Goal: Task Accomplishment & Management: Manage account settings

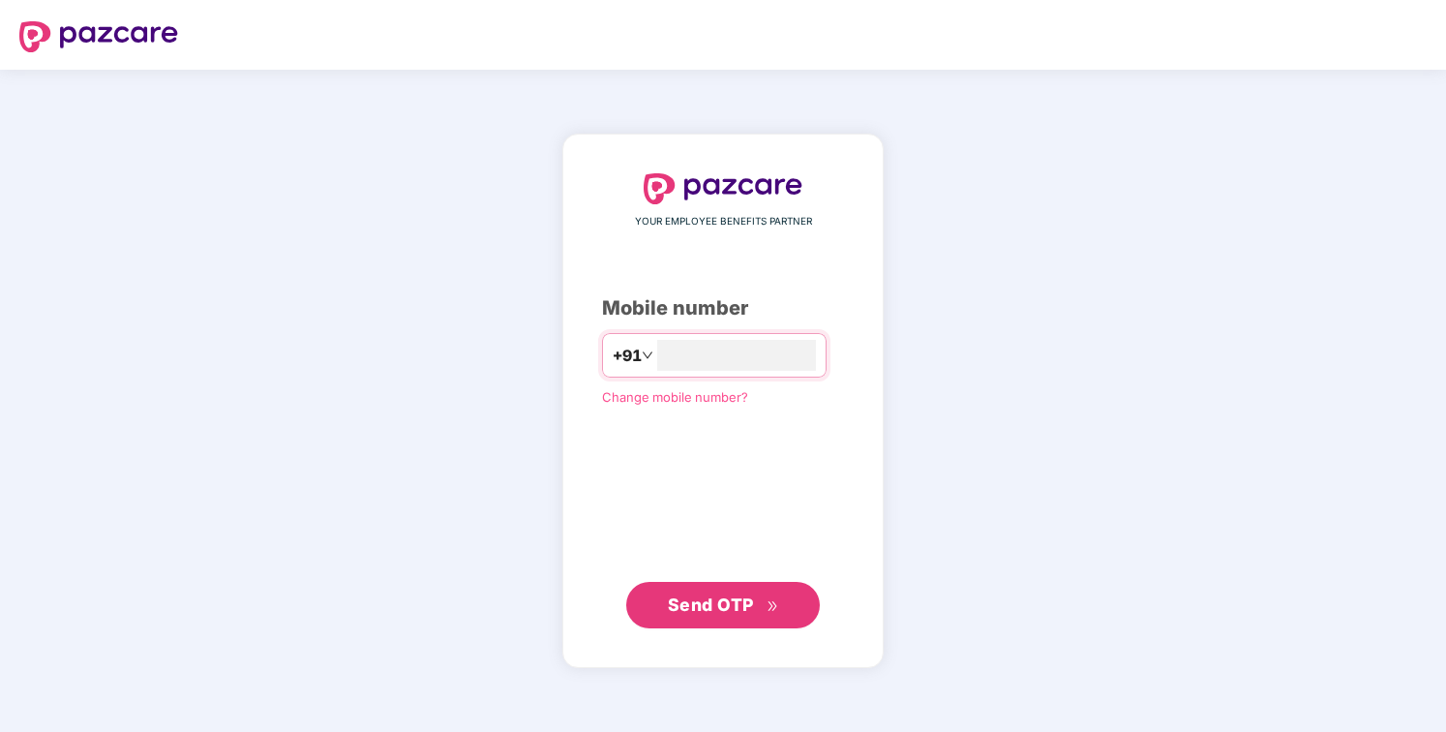
type input "*"
type input "**********"
click at [717, 594] on span "Send OTP" at bounding box center [711, 604] width 86 height 20
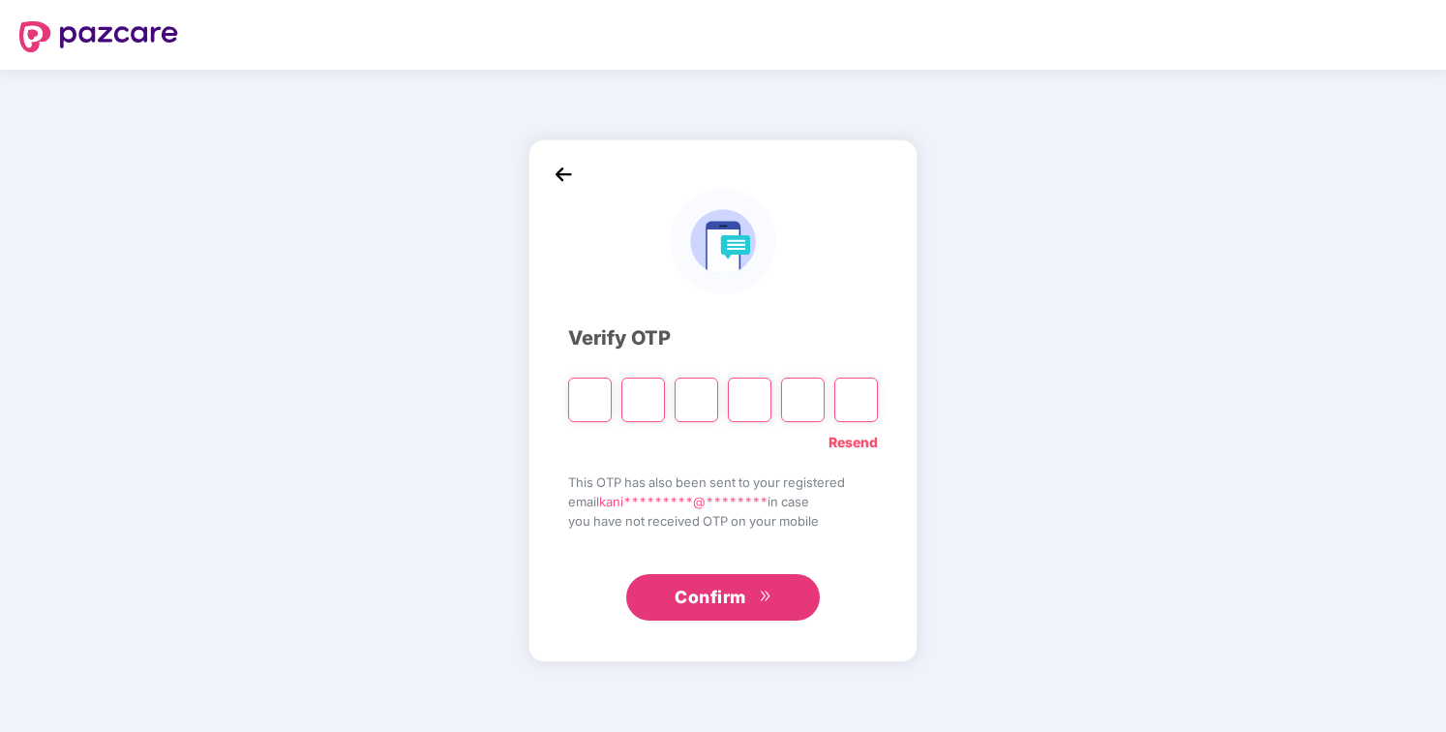
type input "*"
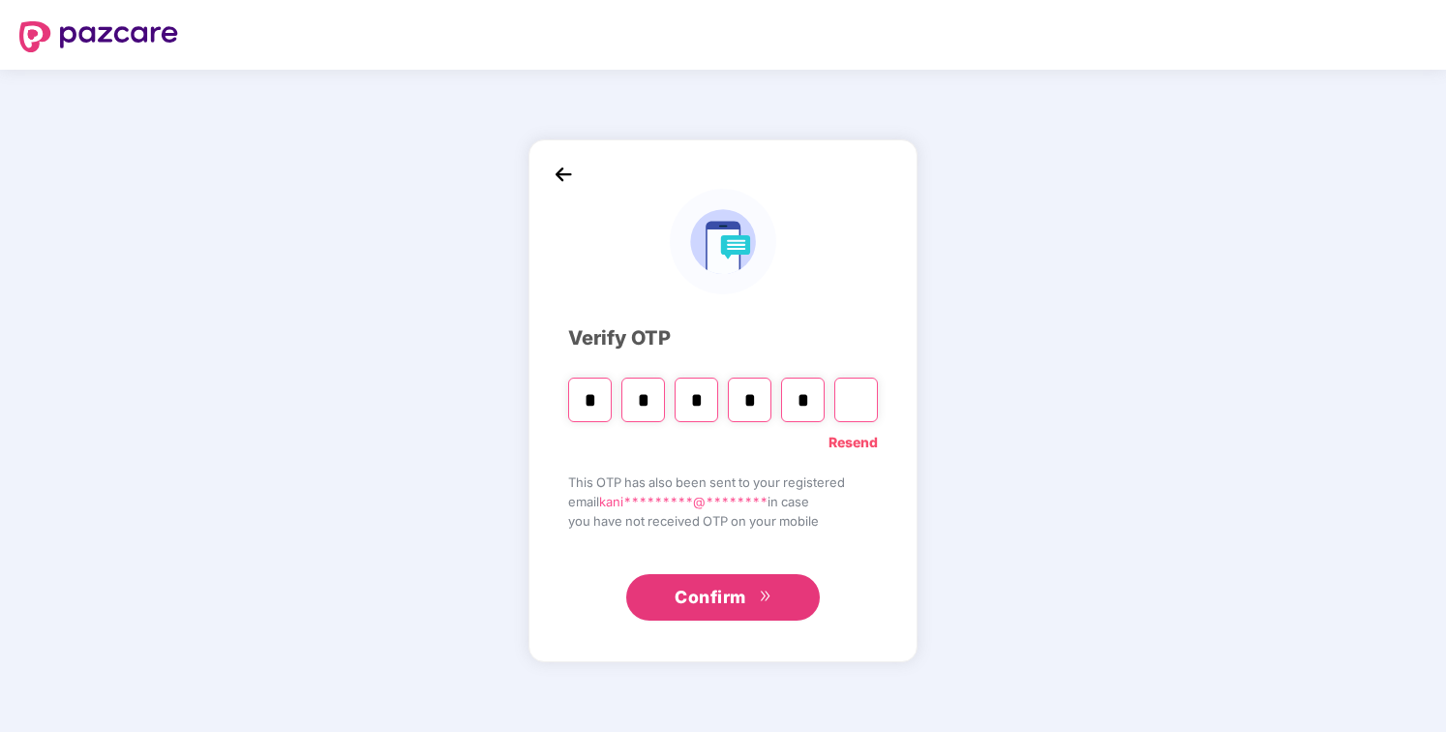
type input "*"
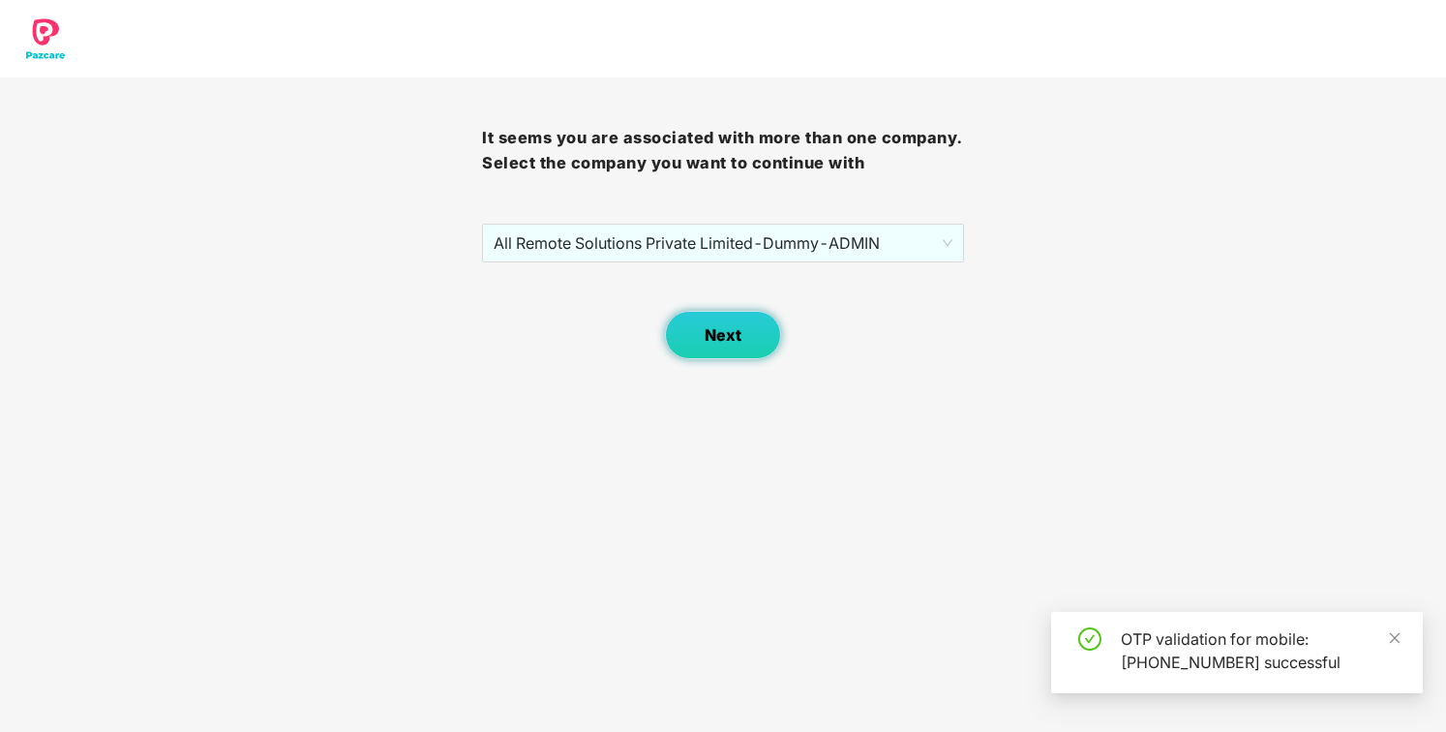
click at [710, 335] on span "Next" at bounding box center [723, 335] width 37 height 18
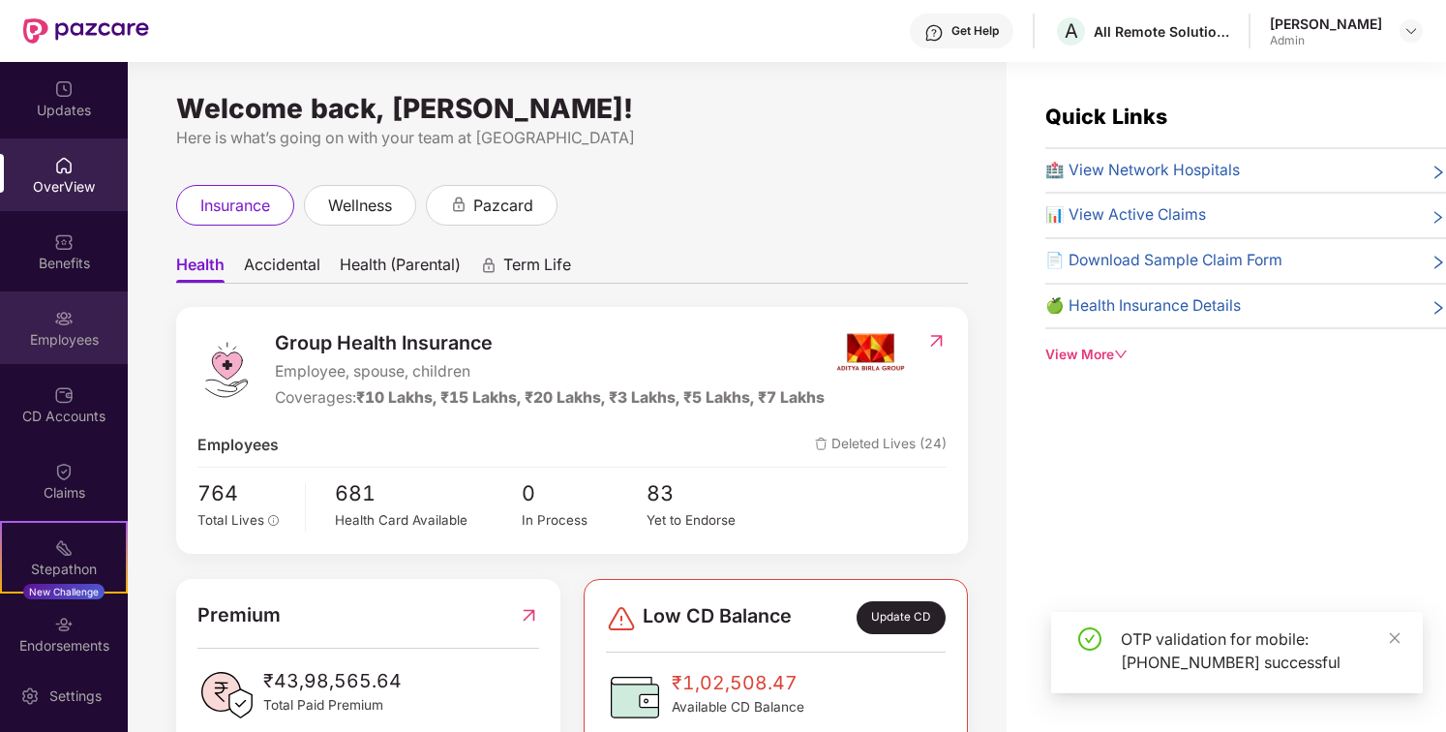
click at [72, 340] on div "Employees" at bounding box center [64, 339] width 128 height 19
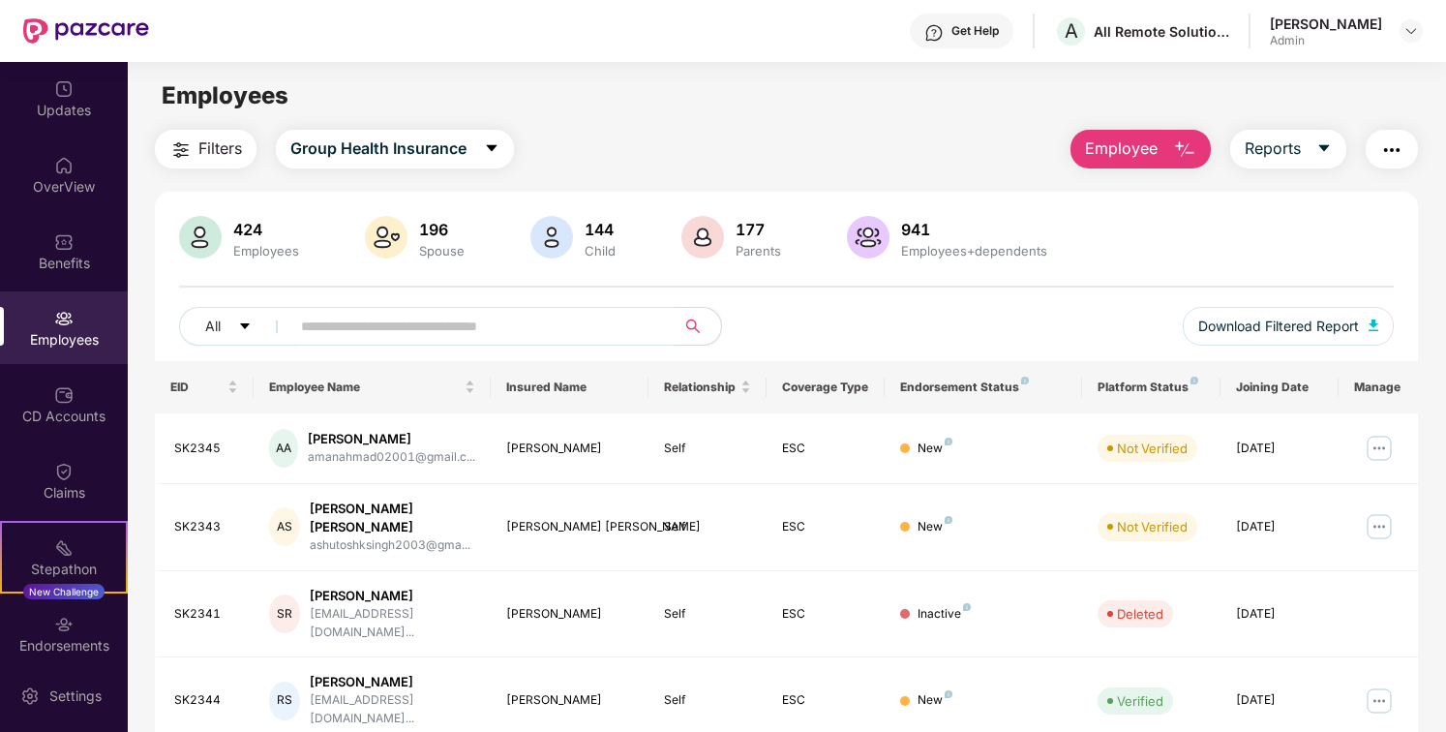
click at [443, 342] on span at bounding box center [476, 326] width 397 height 39
type input "**********"
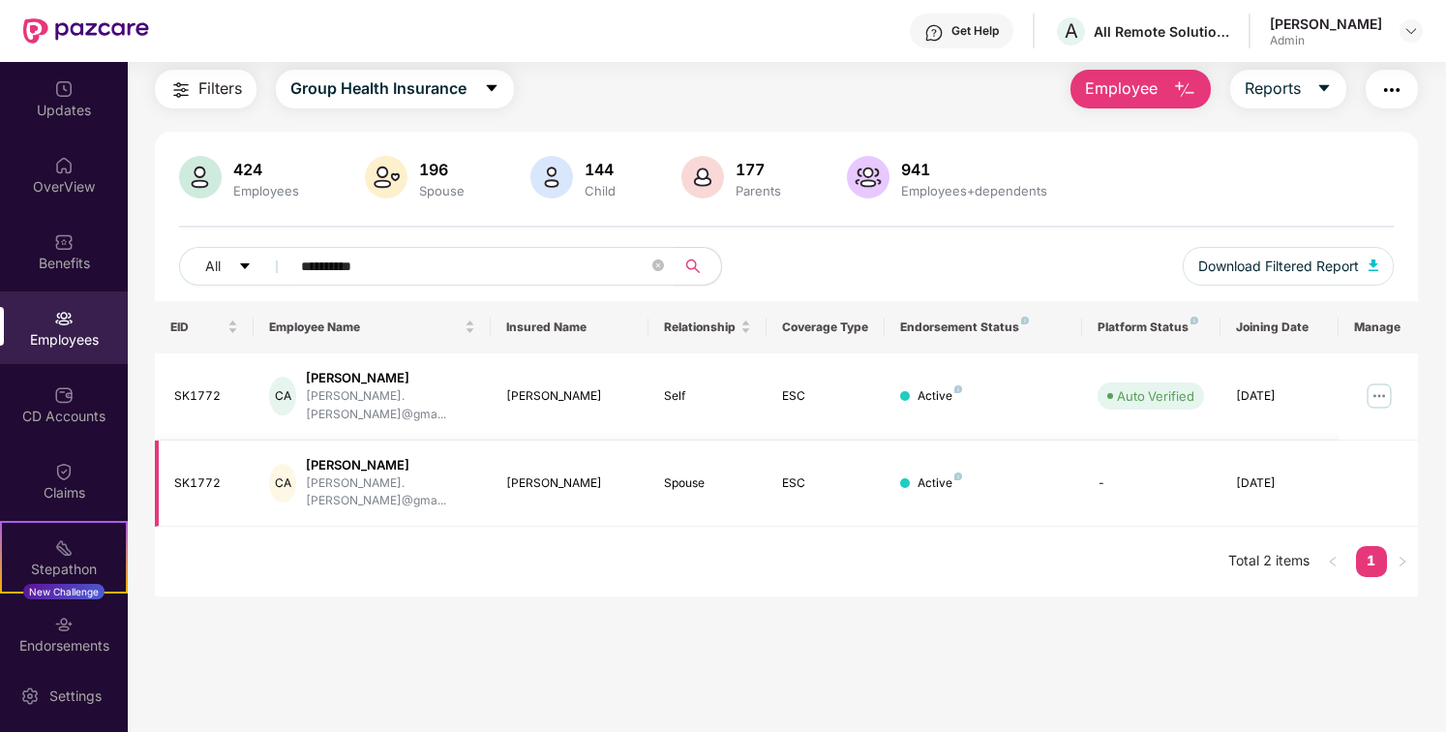
scroll to position [62, 0]
click at [1366, 378] on img at bounding box center [1379, 393] width 31 height 31
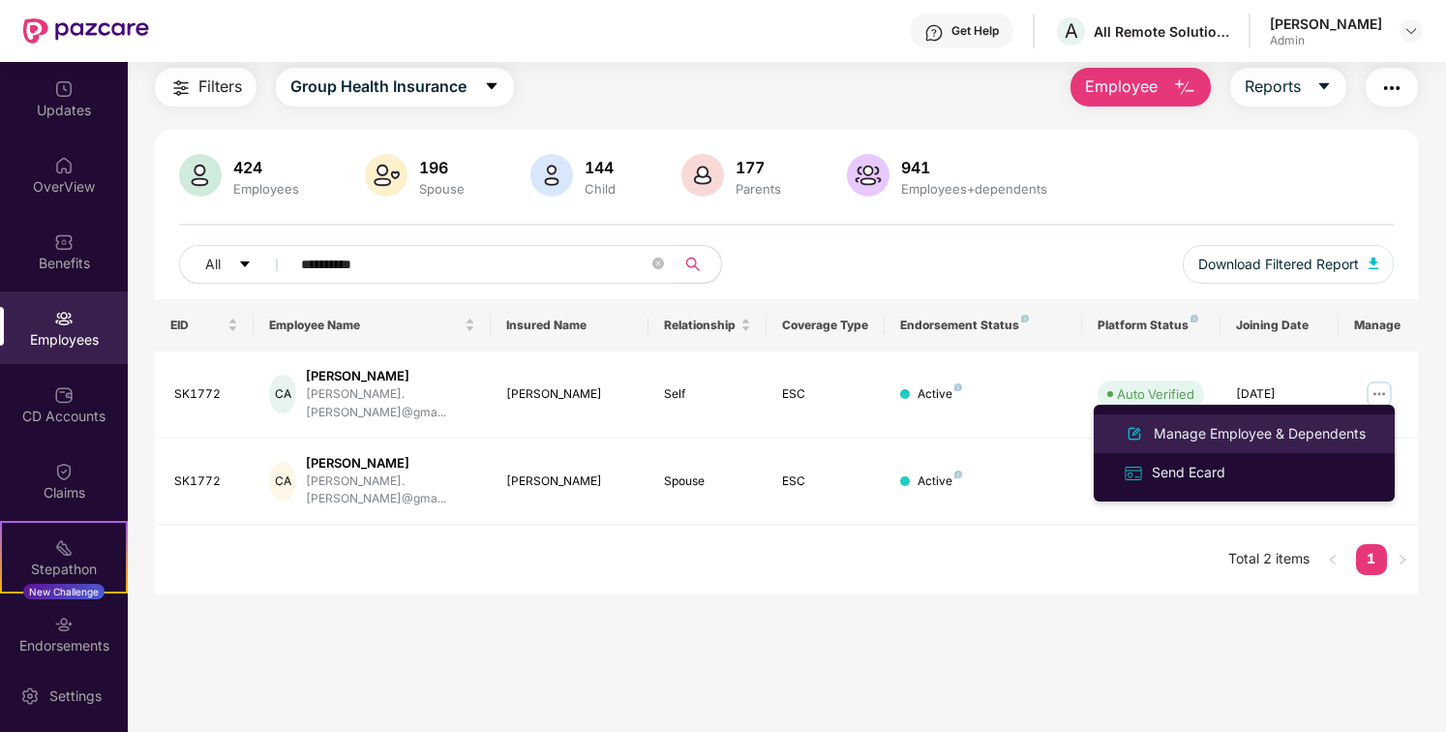
click at [1213, 434] on div "Manage Employee & Dependents" at bounding box center [1260, 433] width 220 height 21
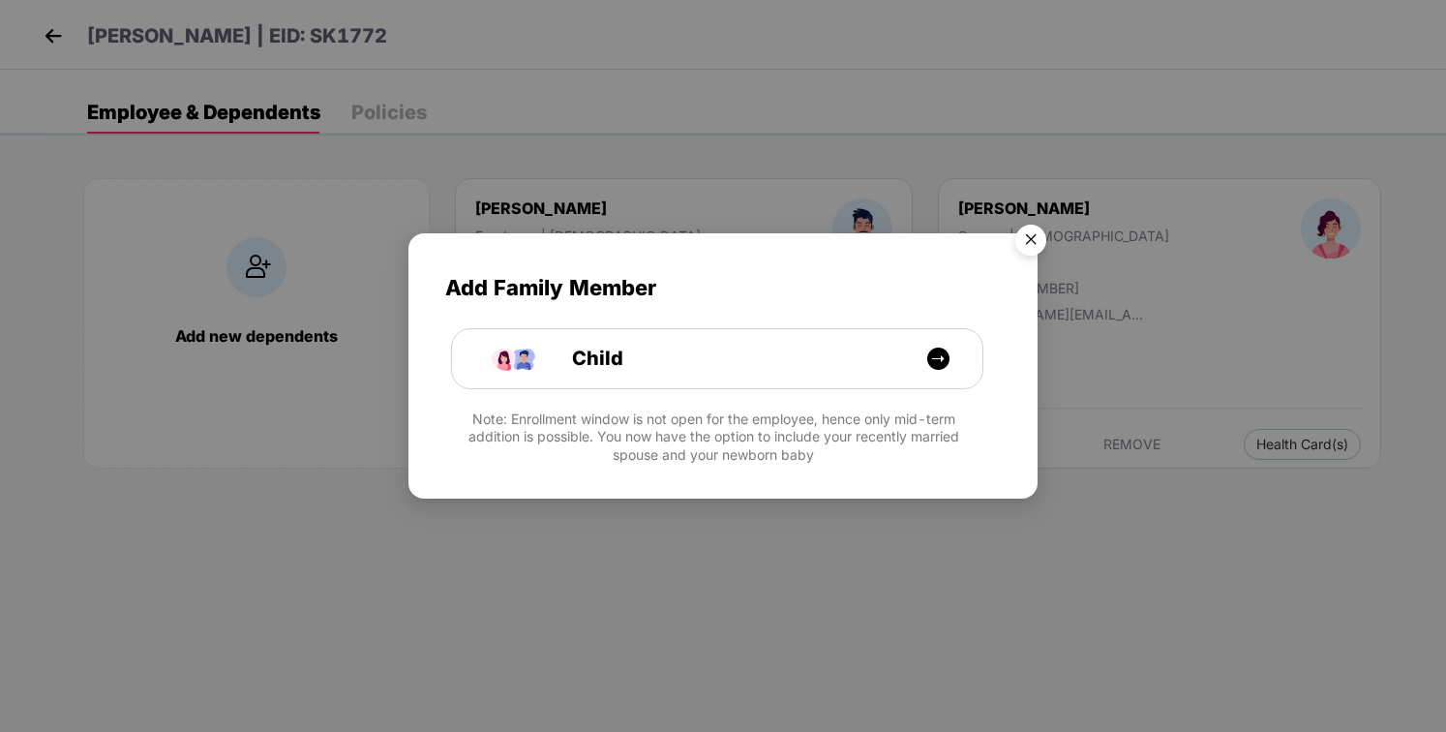
click at [1036, 223] on img "Close" at bounding box center [1031, 243] width 54 height 54
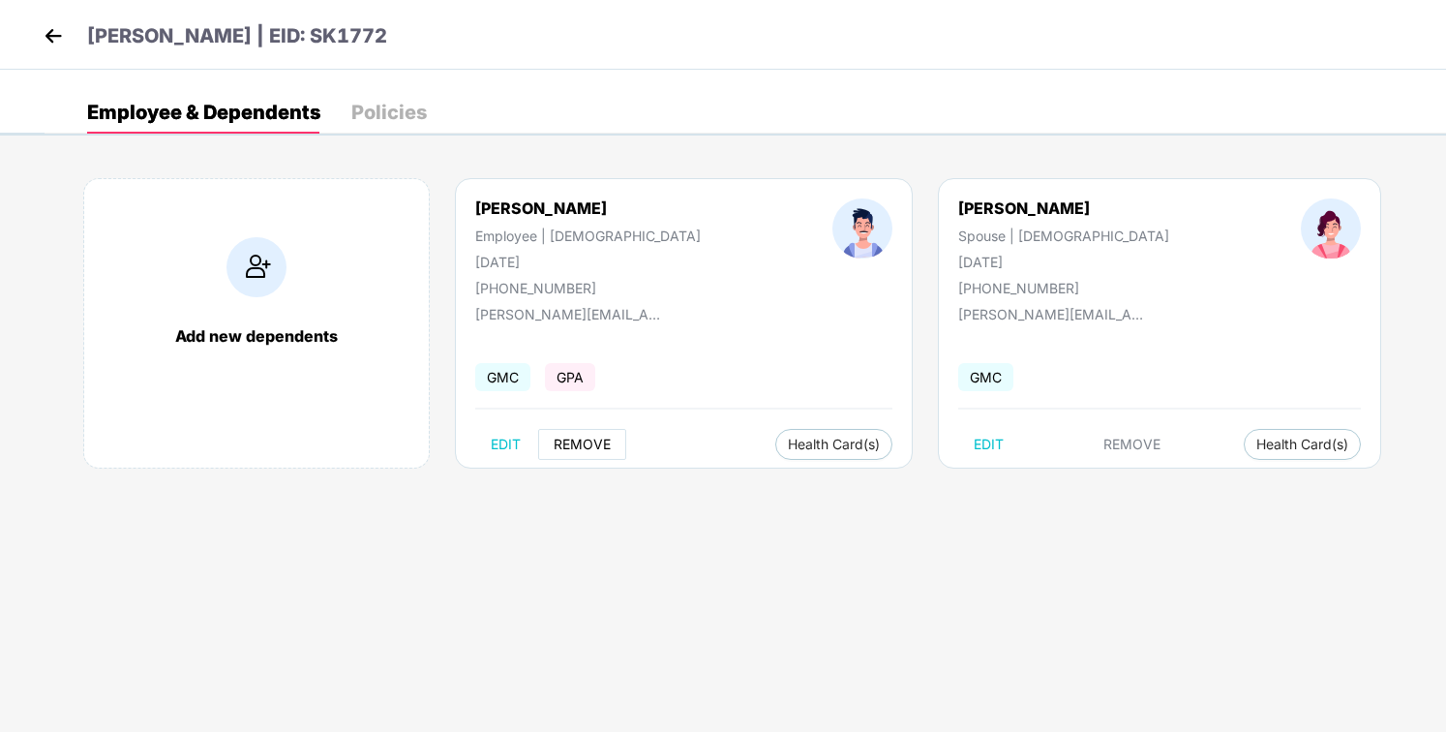
click at [564, 437] on span "REMOVE" at bounding box center [582, 443] width 57 height 15
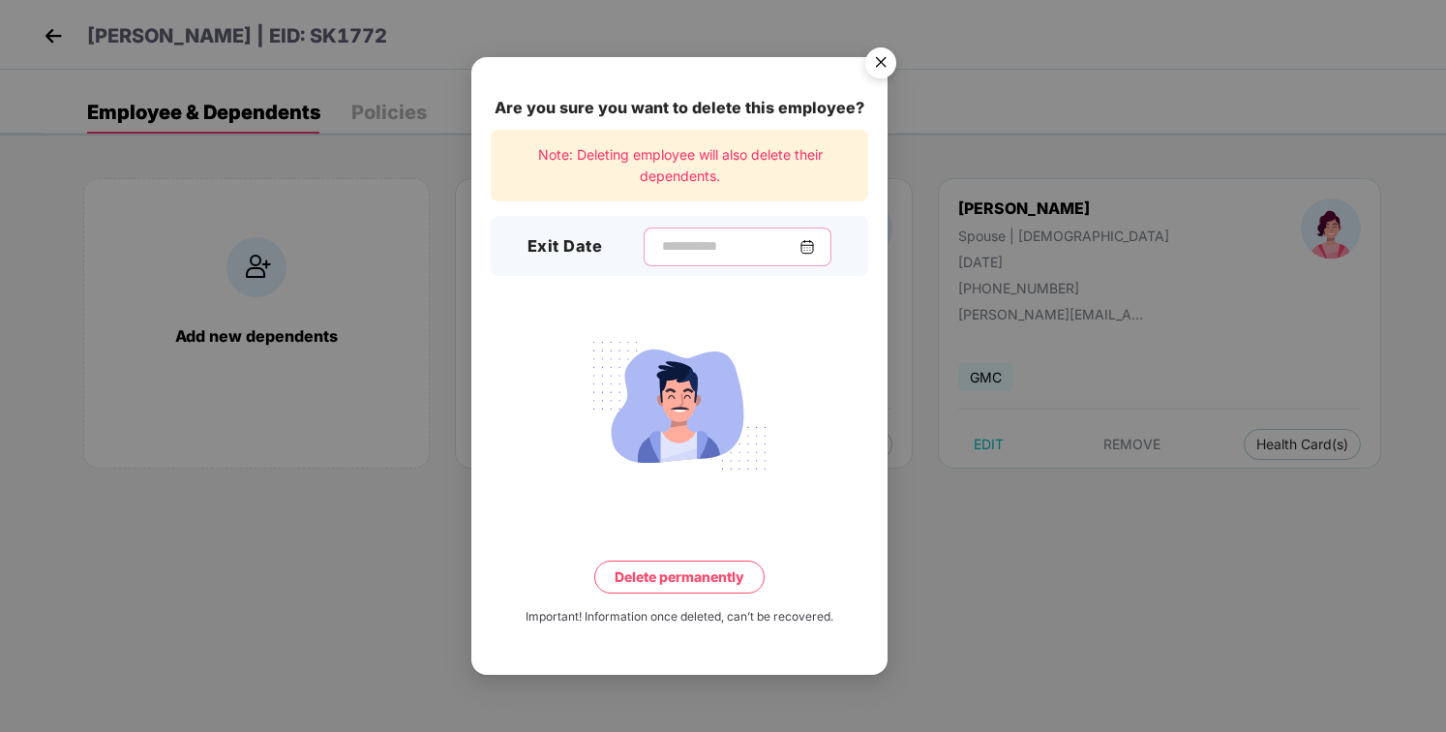
click at [750, 243] on input at bounding box center [729, 246] width 139 height 20
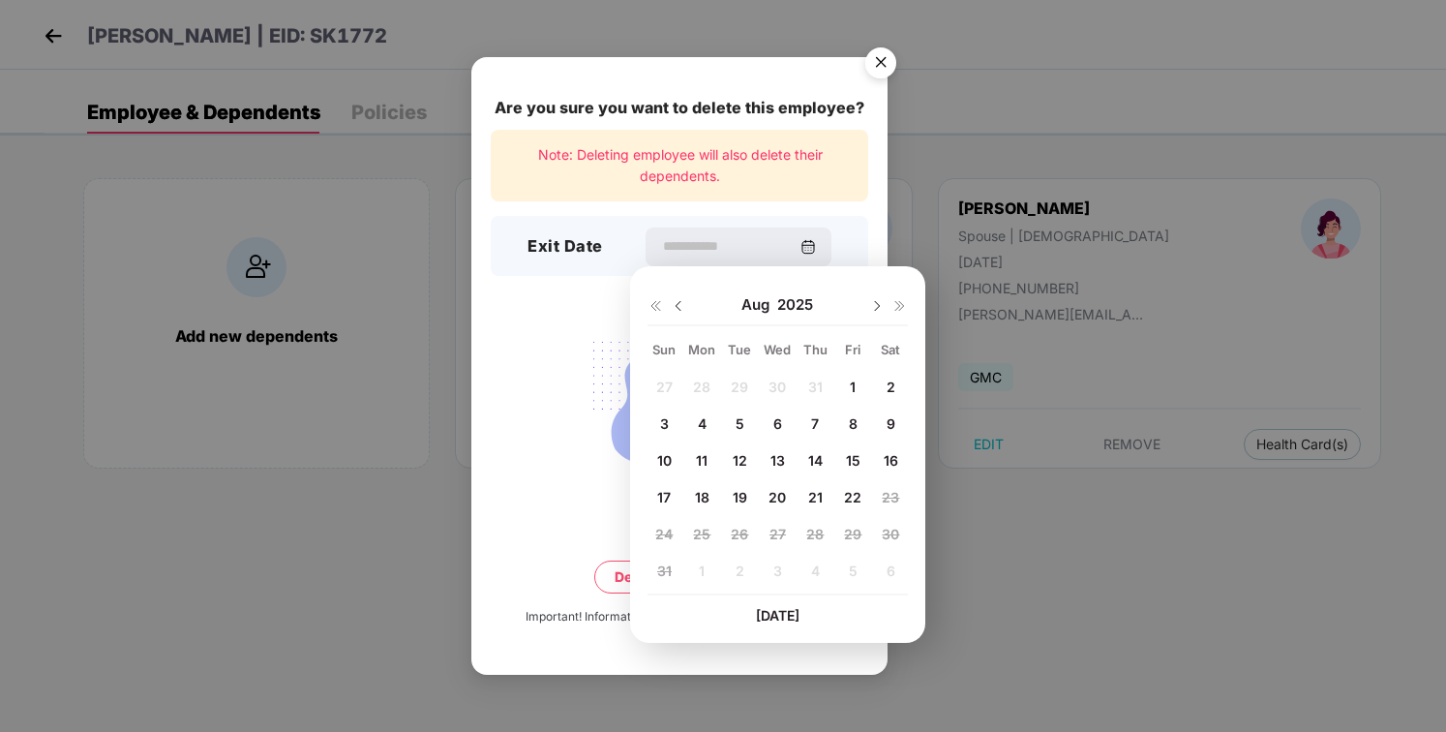
click at [676, 308] on img at bounding box center [678, 305] width 15 height 15
click at [820, 533] on span "31" at bounding box center [815, 534] width 15 height 16
type input "**********"
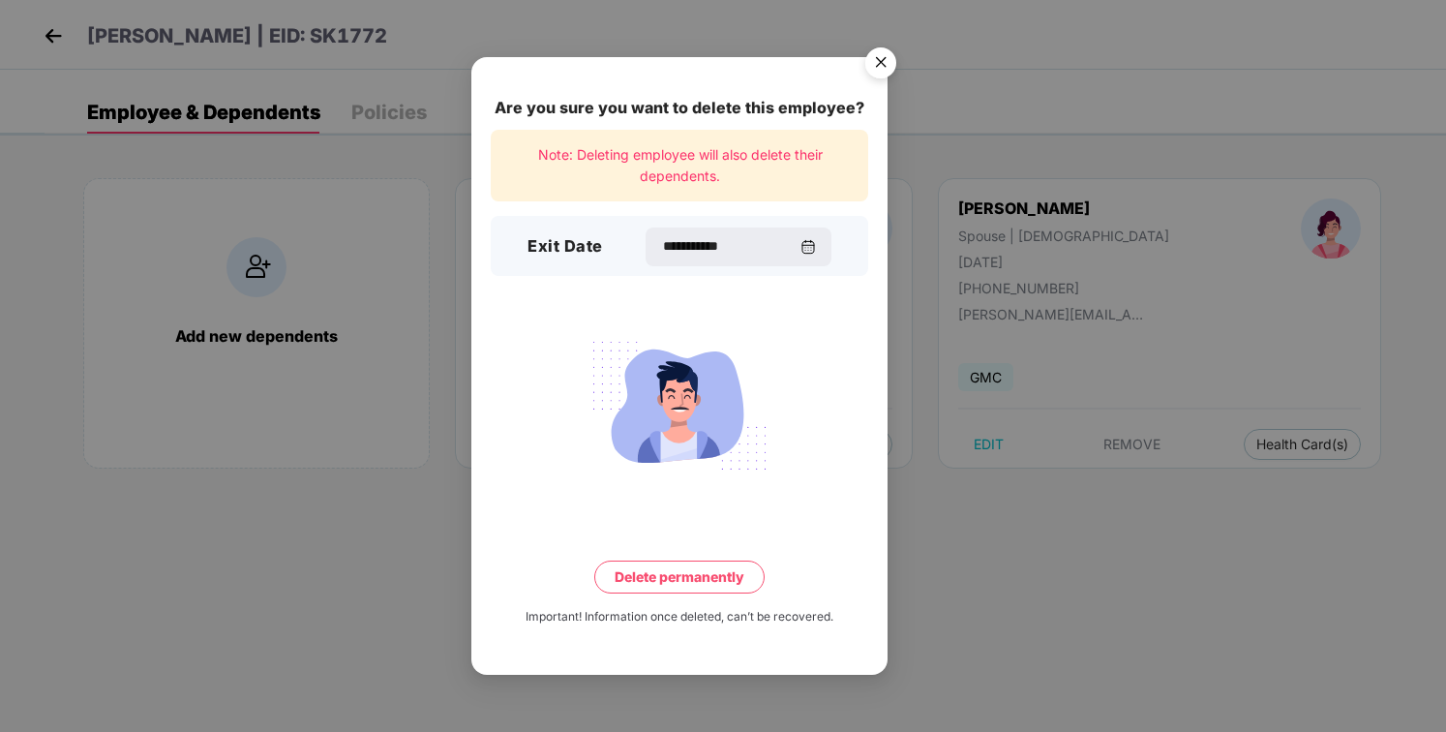
click at [640, 578] on button "Delete permanently" at bounding box center [679, 576] width 170 height 33
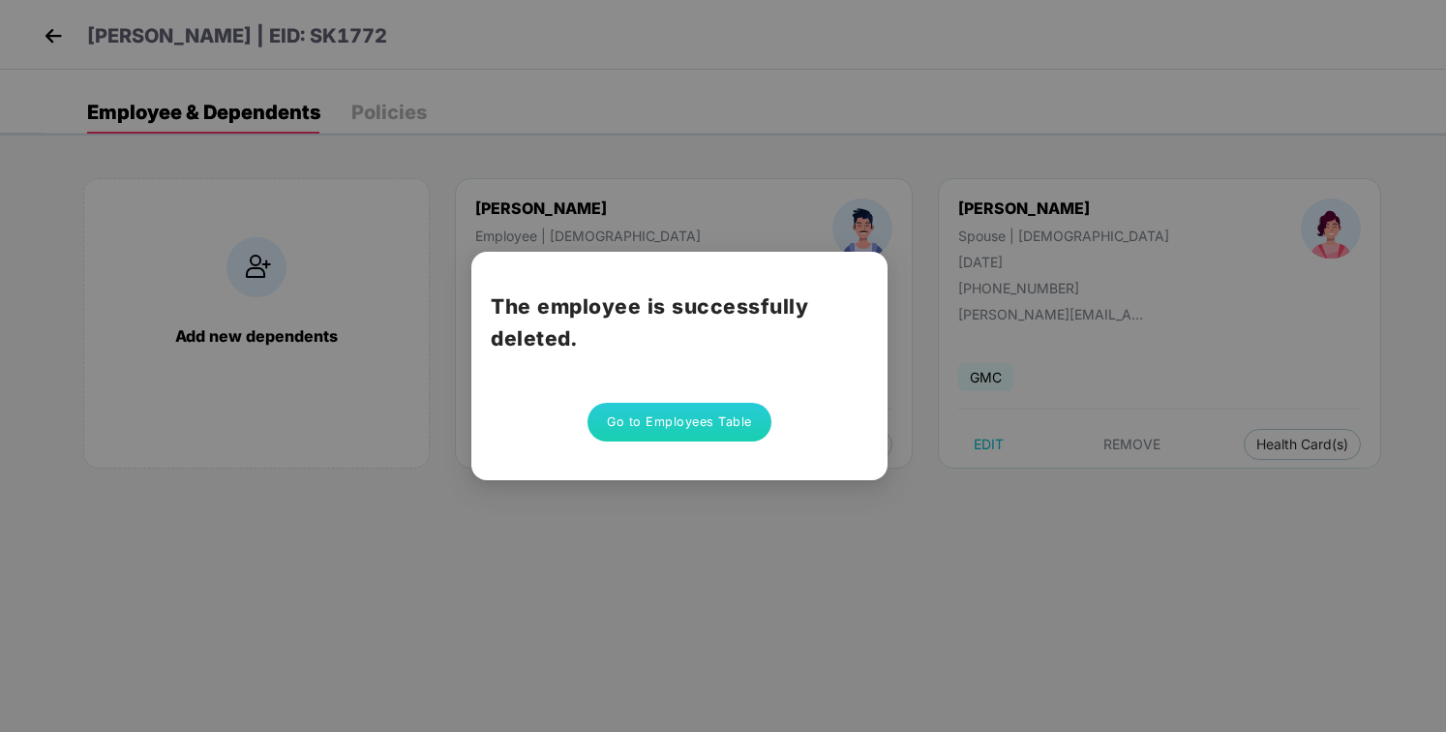
click at [677, 409] on button "Go to Employees Table" at bounding box center [679, 422] width 184 height 39
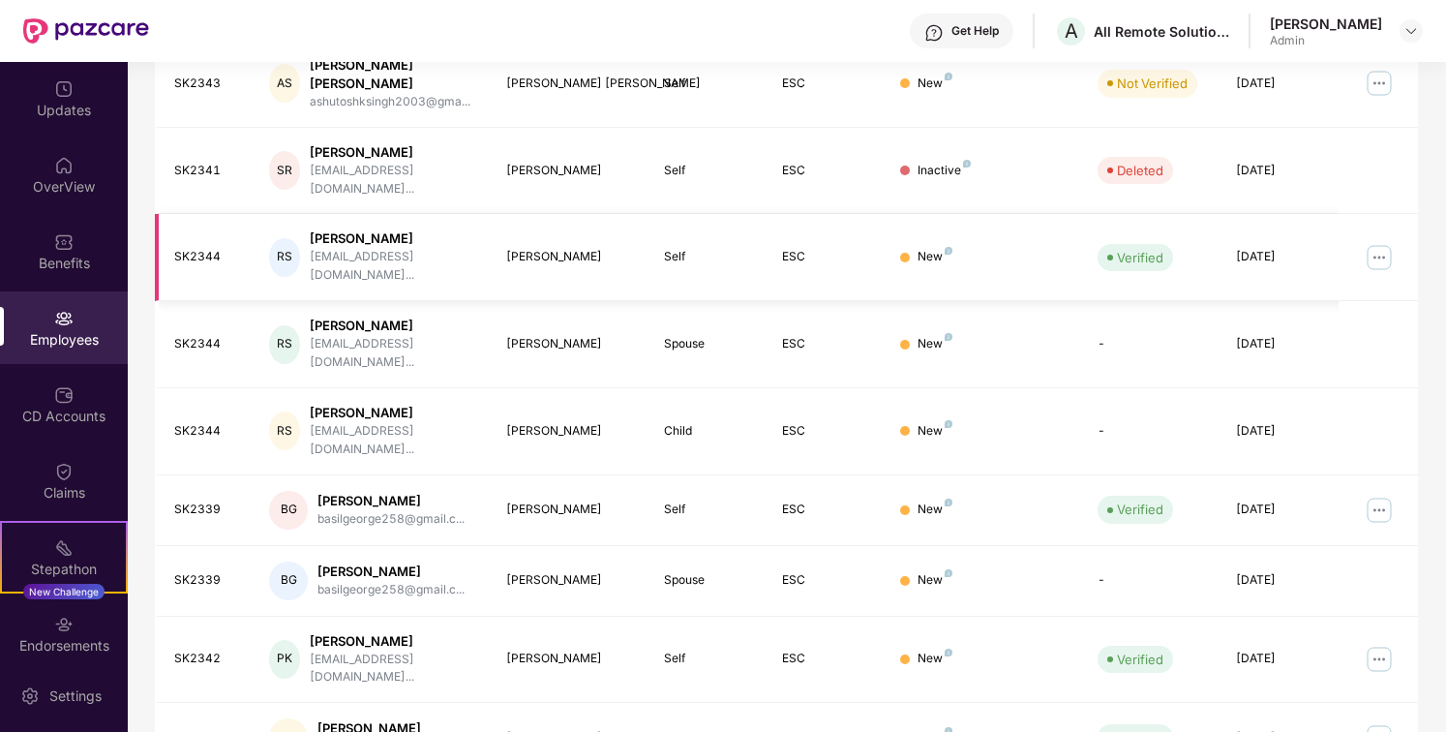
scroll to position [438, 0]
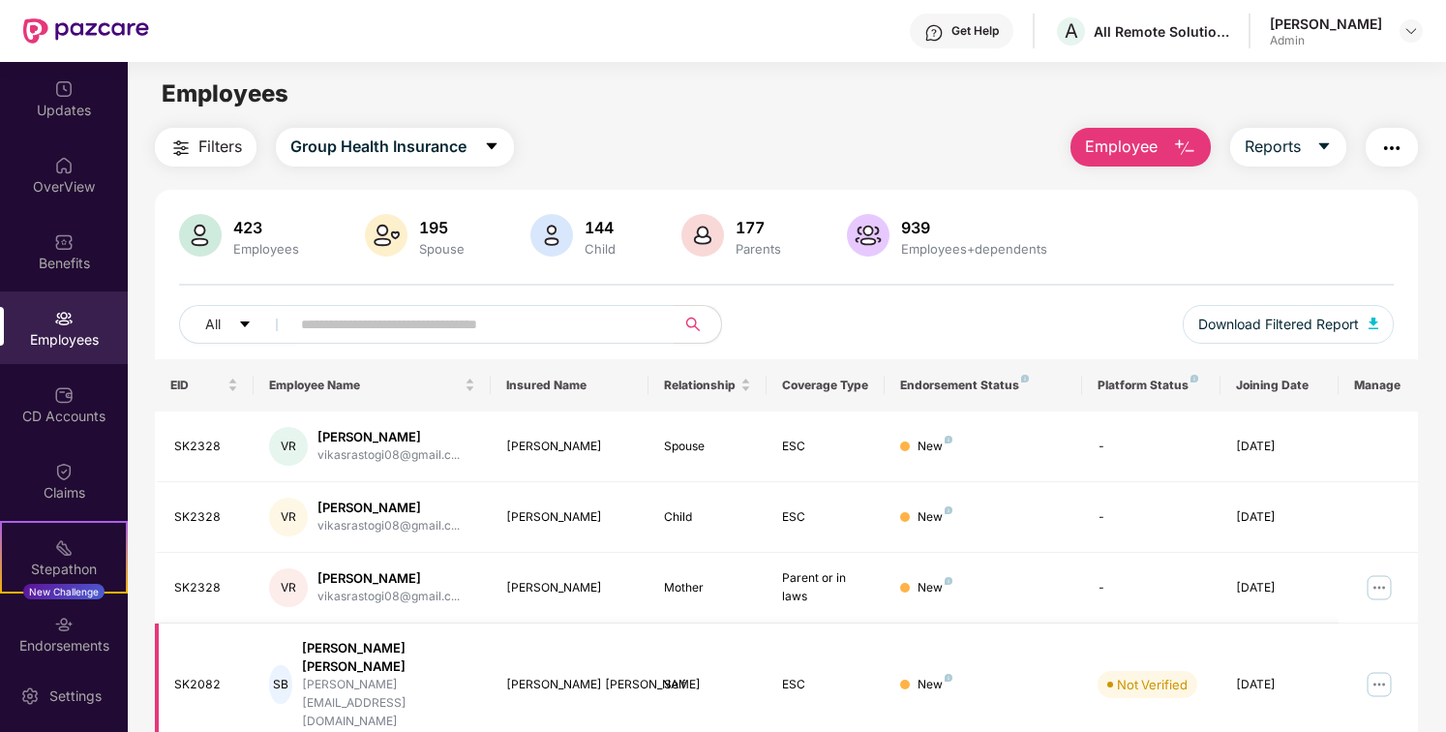
scroll to position [0, 0]
